Goal: Transaction & Acquisition: Purchase product/service

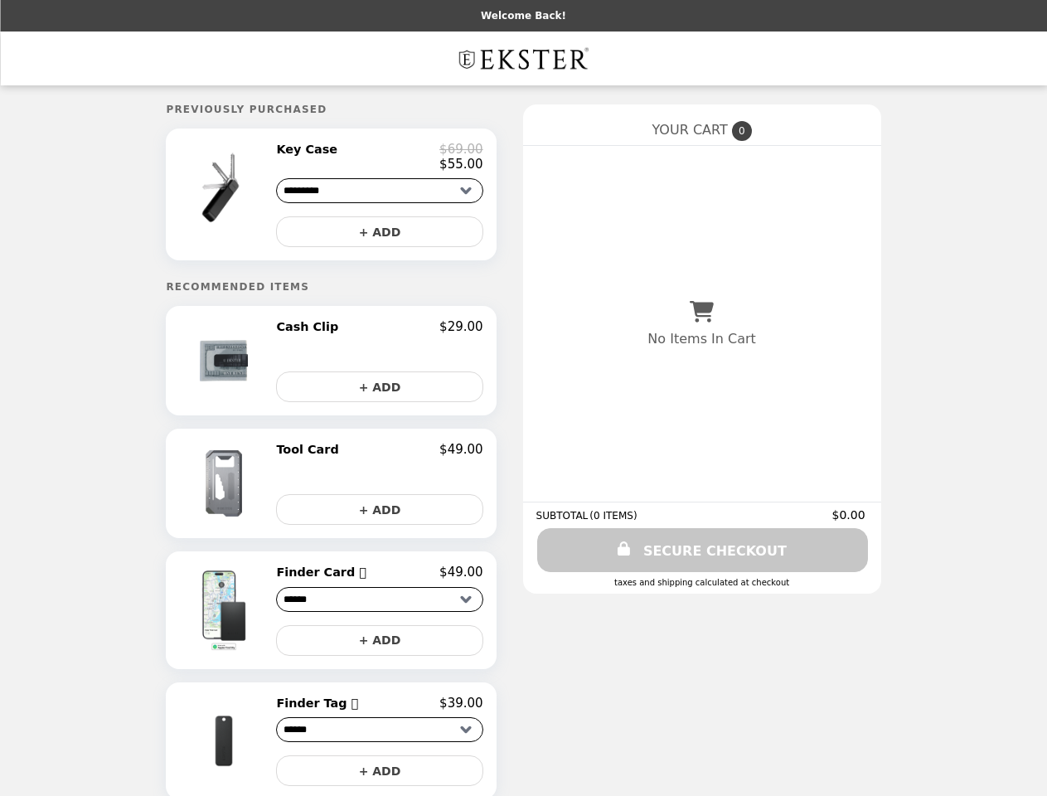
click at [248, 197] on img at bounding box center [225, 188] width 97 height 93
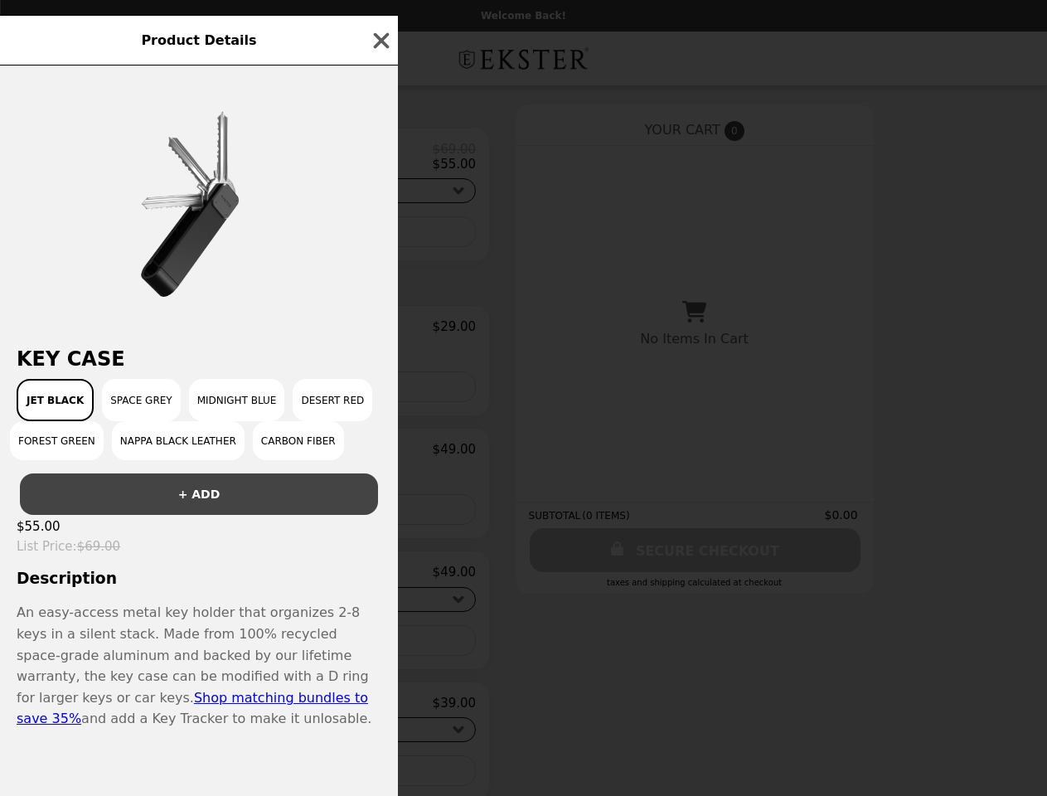
click at [379, 236] on div "Product Details Key Case Jet Black Space Grey Midnight Blue Desert Red Forest G…" at bounding box center [523, 398] width 1047 height 796
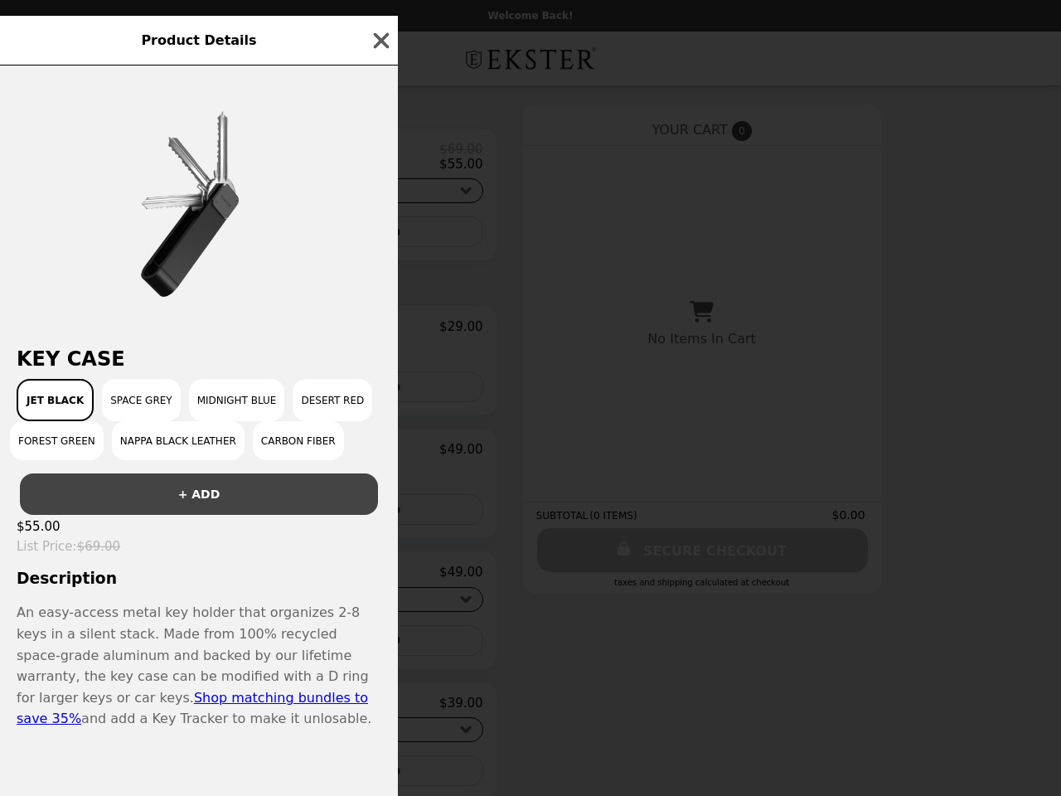
click at [248, 367] on div "Key Case Jet Black Space Grey Midnight Blue Desert Red Forest Green Nappa Black…" at bounding box center [199, 430] width 398 height 730
click at [379, 334] on div "Key Case Jet Black Space Grey Midnight Blue Desert Red Forest Green Nappa Black…" at bounding box center [199, 430] width 398 height 730
click at [379, 393] on div "Product Details Key Case Jet Black Space Grey Midnight Blue Desert Red Forest G…" at bounding box center [530, 398] width 1061 height 796
click at [248, 490] on button "+ ADD" at bounding box center [199, 493] width 358 height 41
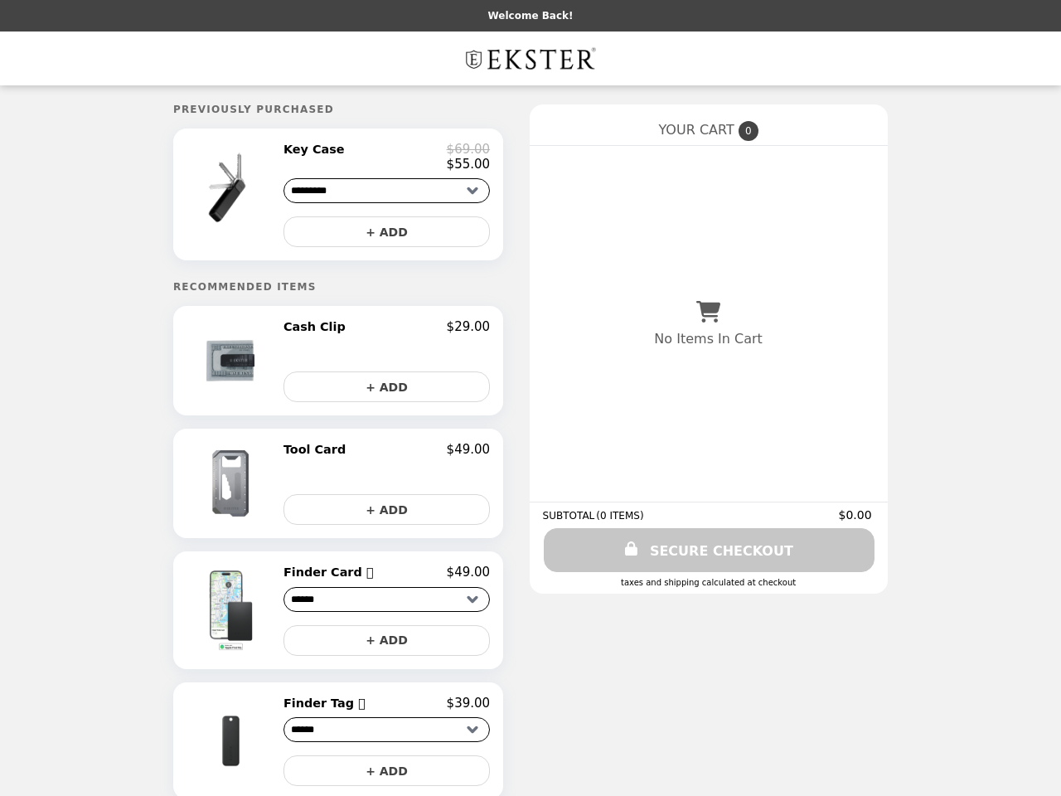
click at [379, 457] on div "Tool Card $49.00" at bounding box center [386, 449] width 206 height 15
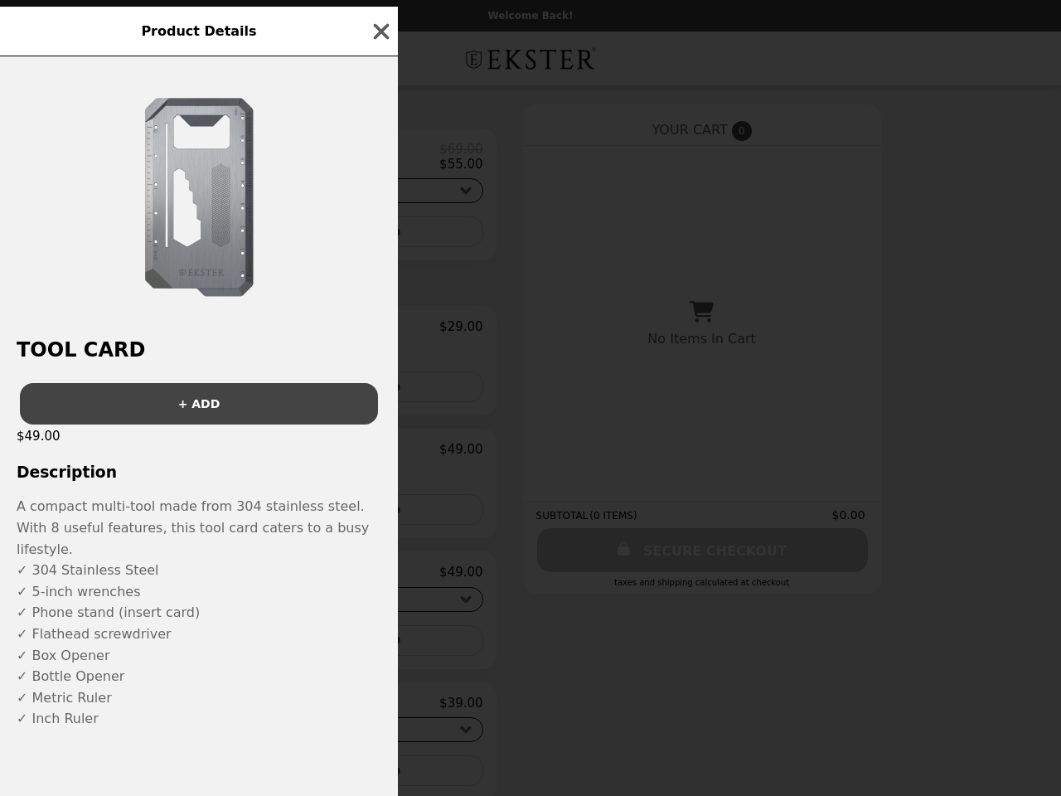
click at [379, 516] on div "Product Details Tool Card + ADD $49.00 Description A compact multi-tool made fr…" at bounding box center [530, 398] width 1061 height 796
click at [248, 617] on p "✓ 304 Stainless Steel ✓ 5-inch wrenches ✓ Phone stand (insert card) ✓ Flathead …" at bounding box center [199, 644] width 365 height 170
